Goal: Navigation & Orientation: Go to known website

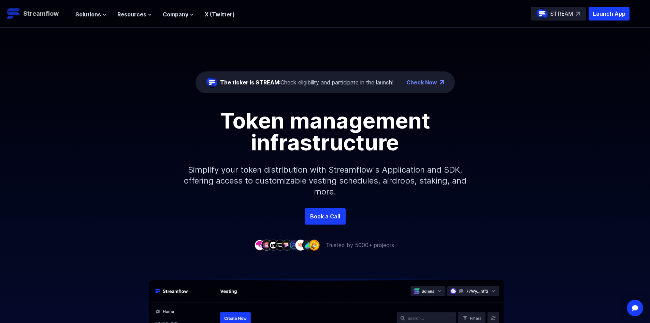
click at [41, 13] on p "Streamflow" at bounding box center [41, 14] width 36 height 10
click at [280, 162] on p "Simplify your token distribution with Streamflow's Application and SDK, offerin…" at bounding box center [326, 180] width 294 height 55
click at [428, 81] on link "Check Now" at bounding box center [422, 82] width 31 height 8
